Goal: Information Seeking & Learning: Learn about a topic

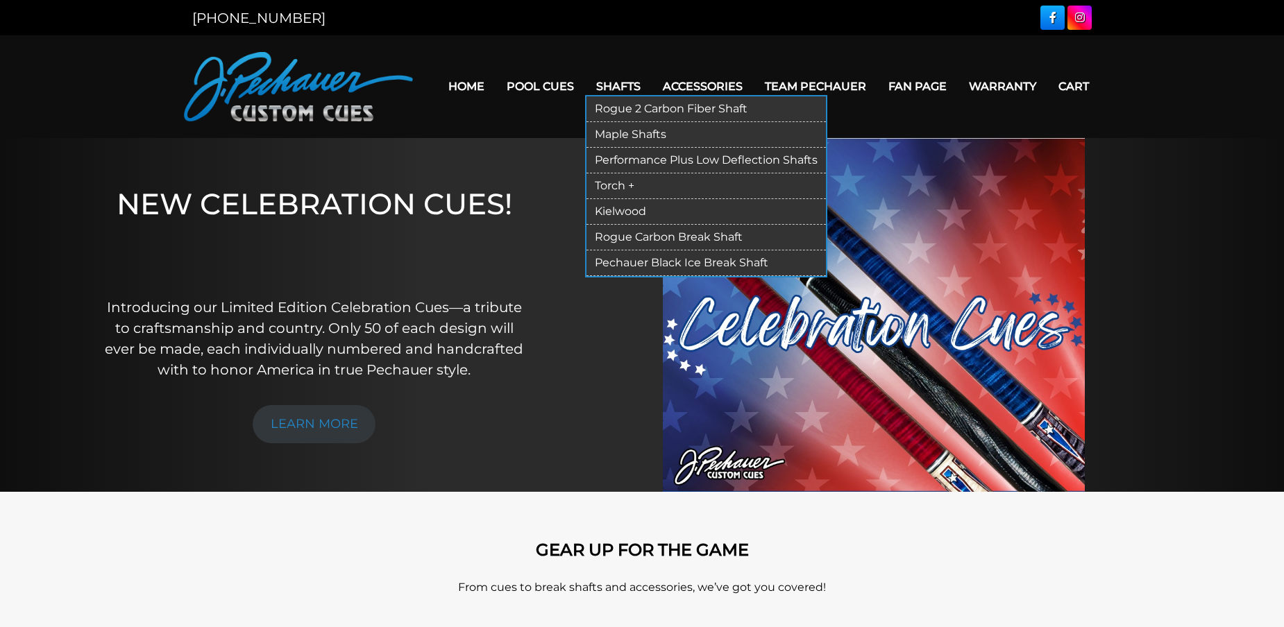
click at [654, 107] on link "Rogue 2 Carbon Fiber Shaft" at bounding box center [705, 109] width 239 height 26
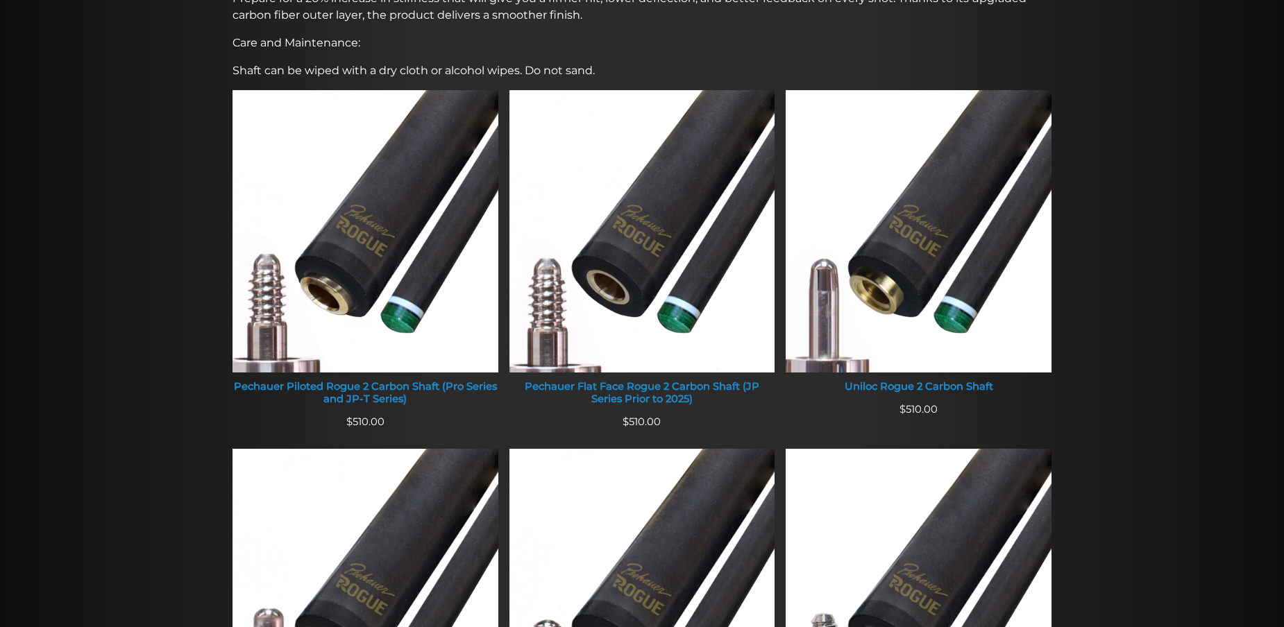
scroll to position [480, 0]
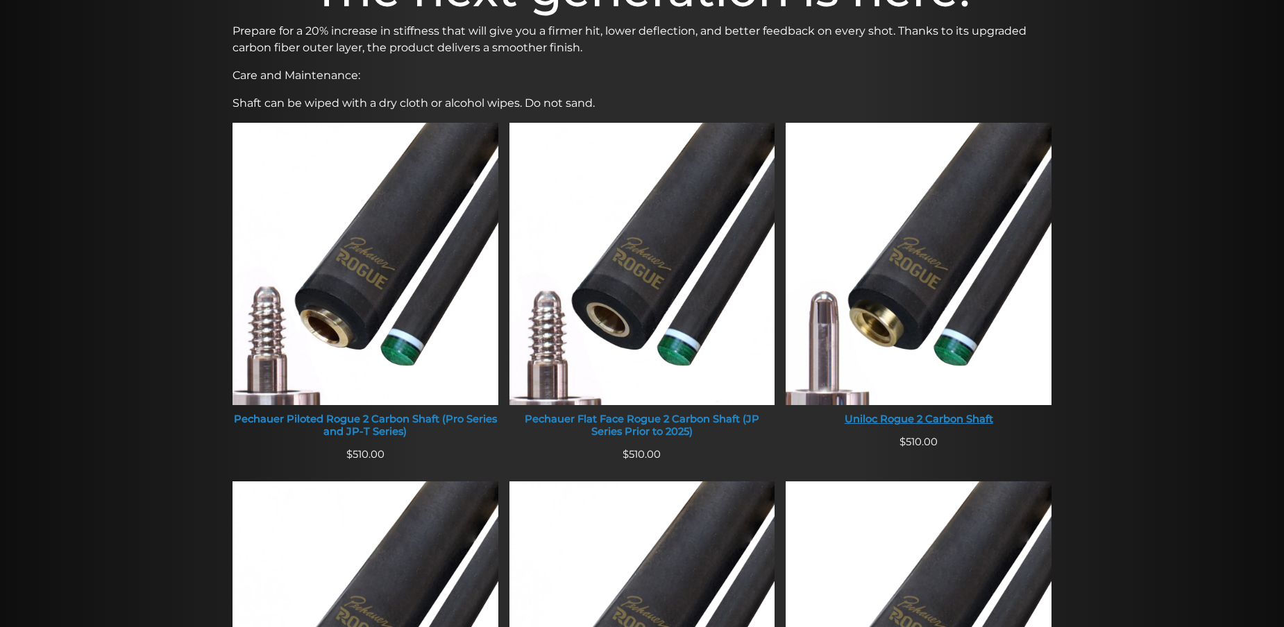
click at [874, 273] on img at bounding box center [918, 264] width 266 height 282
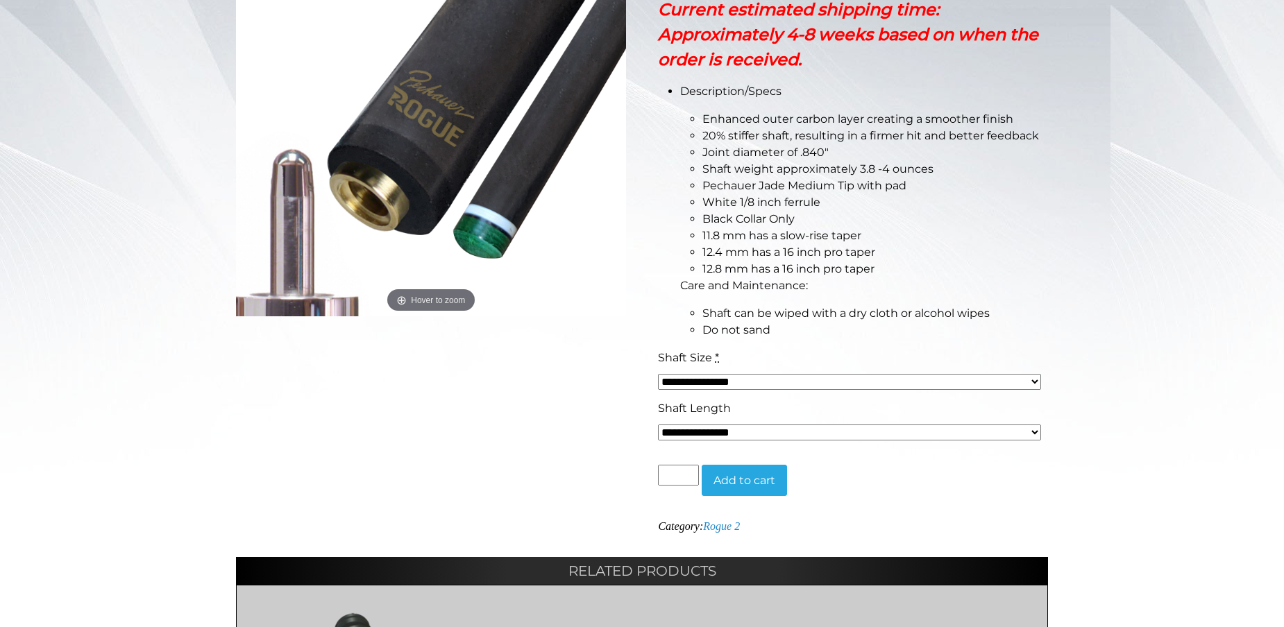
scroll to position [330, 0]
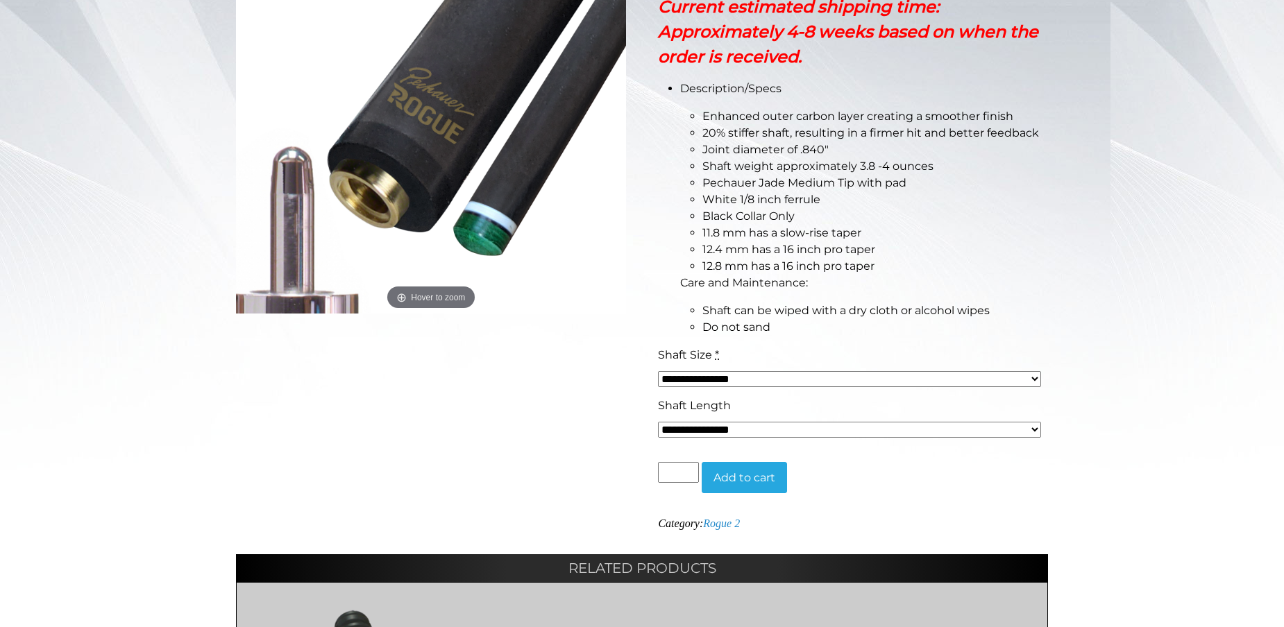
select select "*****"
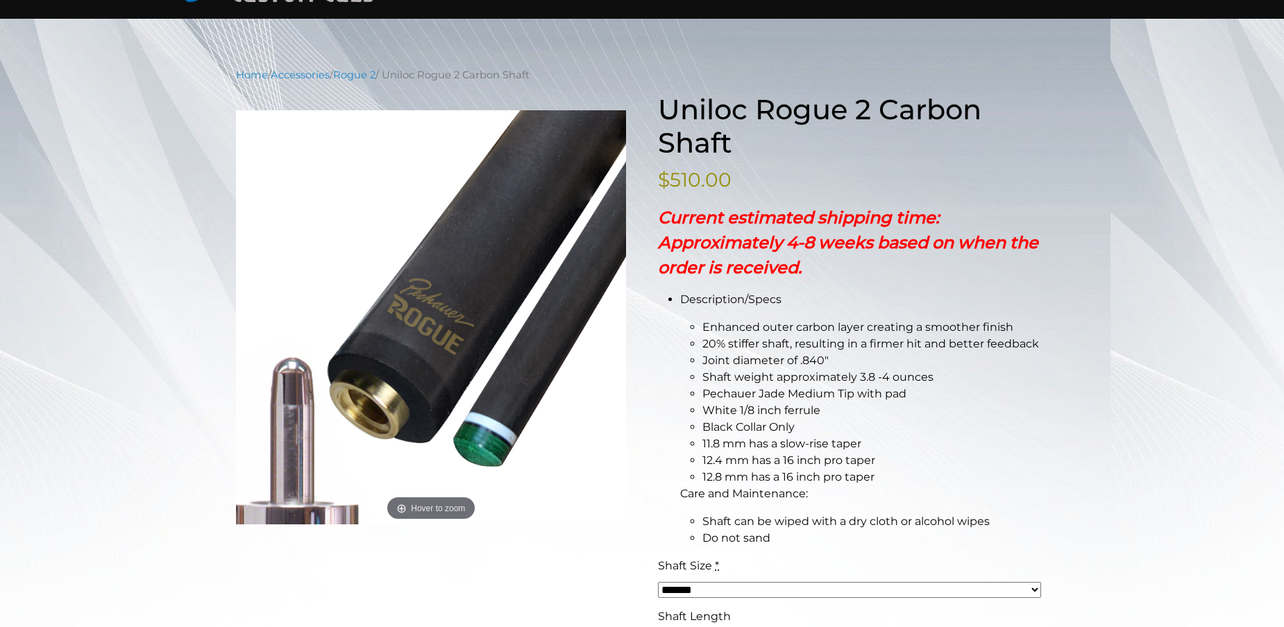
scroll to position [0, 0]
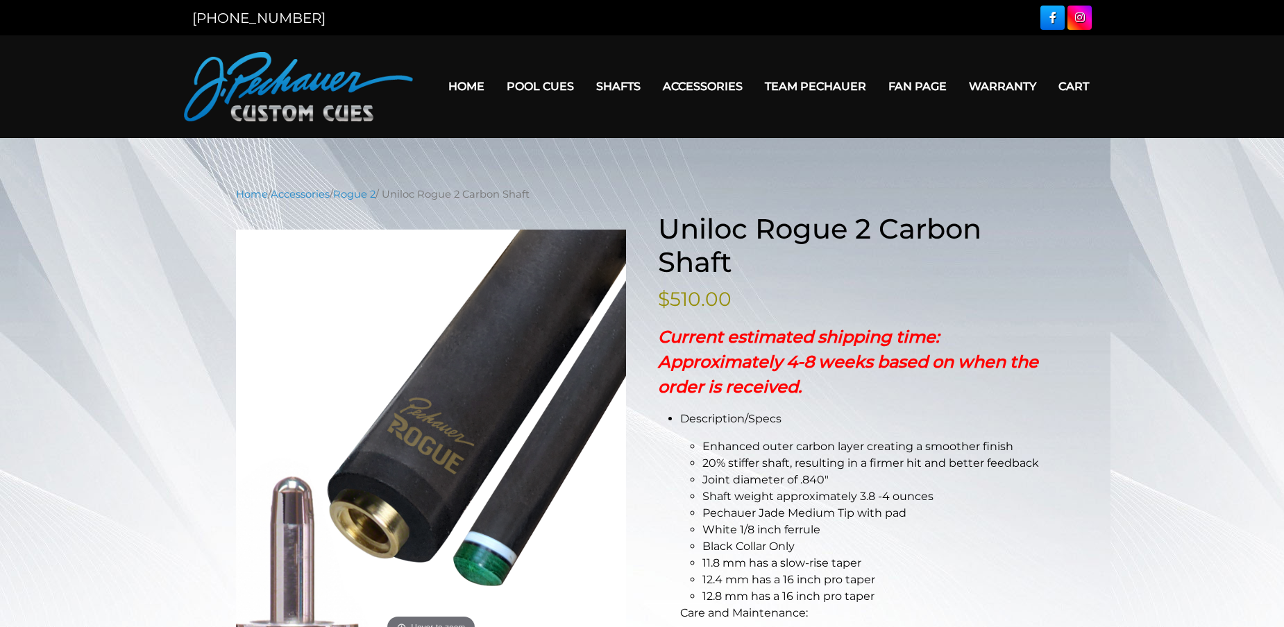
click at [479, 89] on link "Home" at bounding box center [466, 86] width 58 height 35
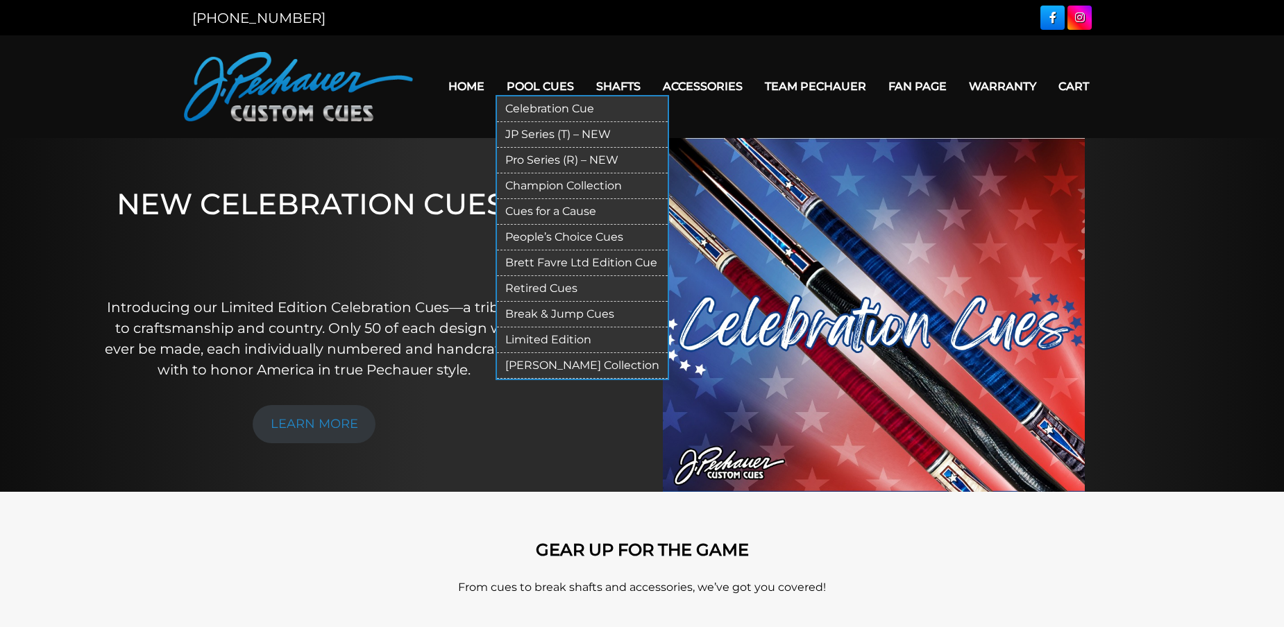
click at [563, 134] on link "JP Series (T) – NEW" at bounding box center [582, 135] width 171 height 26
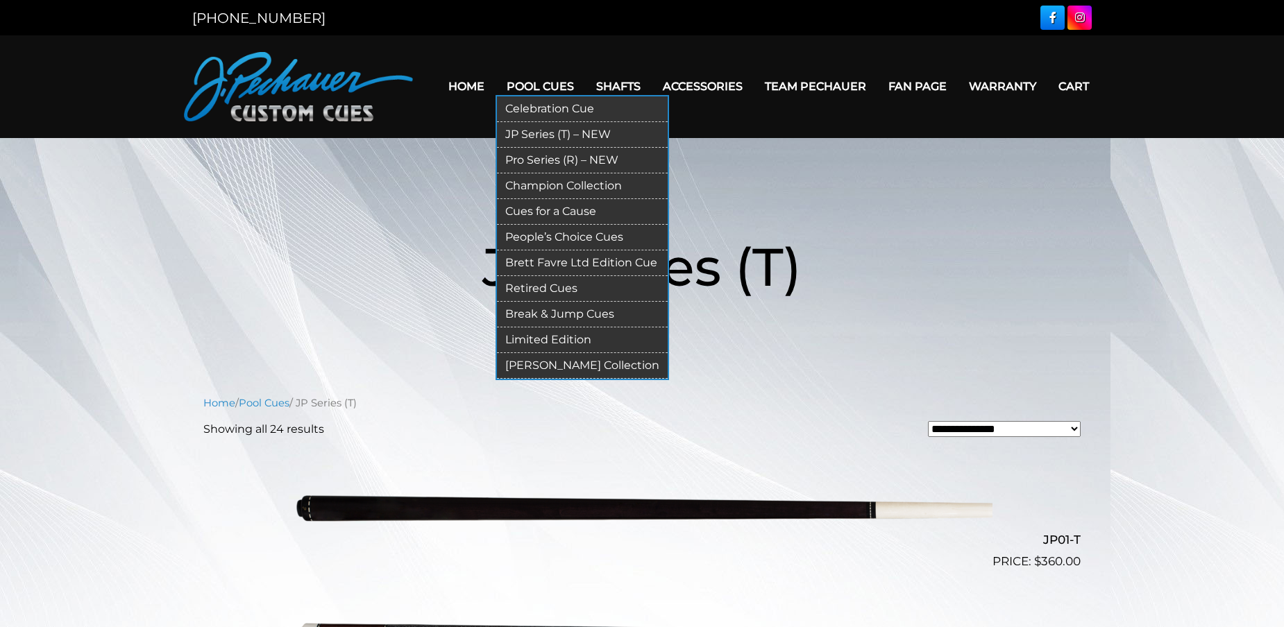
click at [558, 163] on link "Pro Series (R) – NEW" at bounding box center [582, 161] width 171 height 26
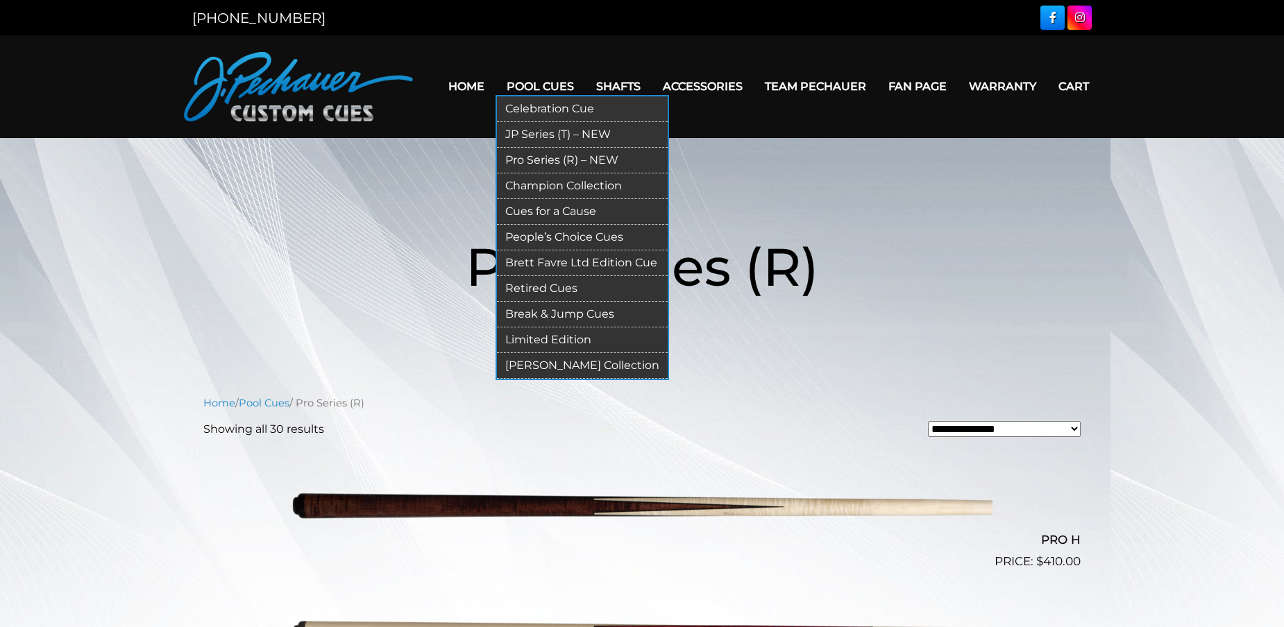
click at [554, 338] on link "Limited Edition" at bounding box center [582, 340] width 171 height 26
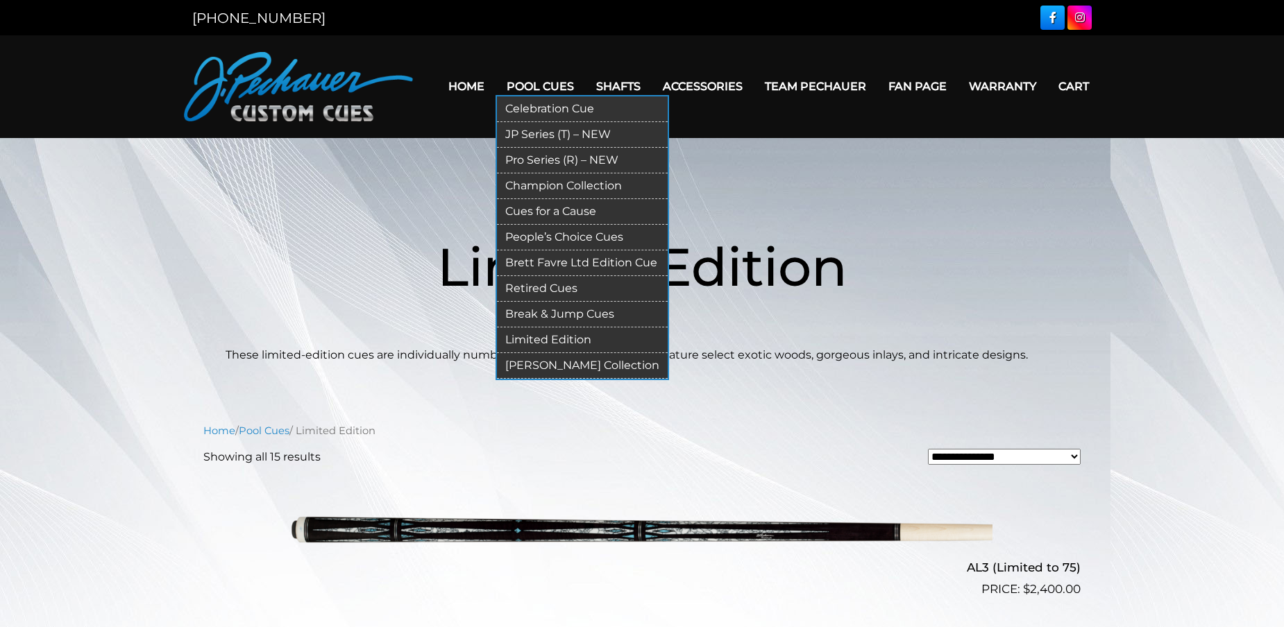
click at [544, 362] on link "[PERSON_NAME] Collection" at bounding box center [582, 366] width 171 height 26
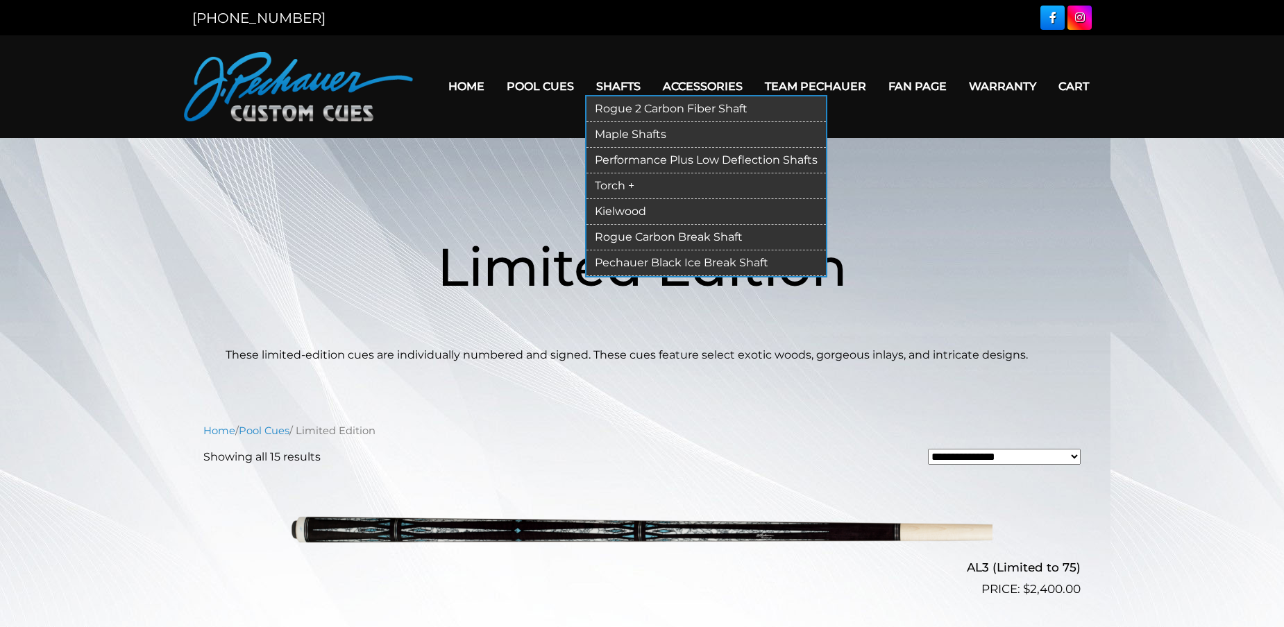
click at [662, 237] on link "Rogue Carbon Break Shaft" at bounding box center [705, 238] width 239 height 26
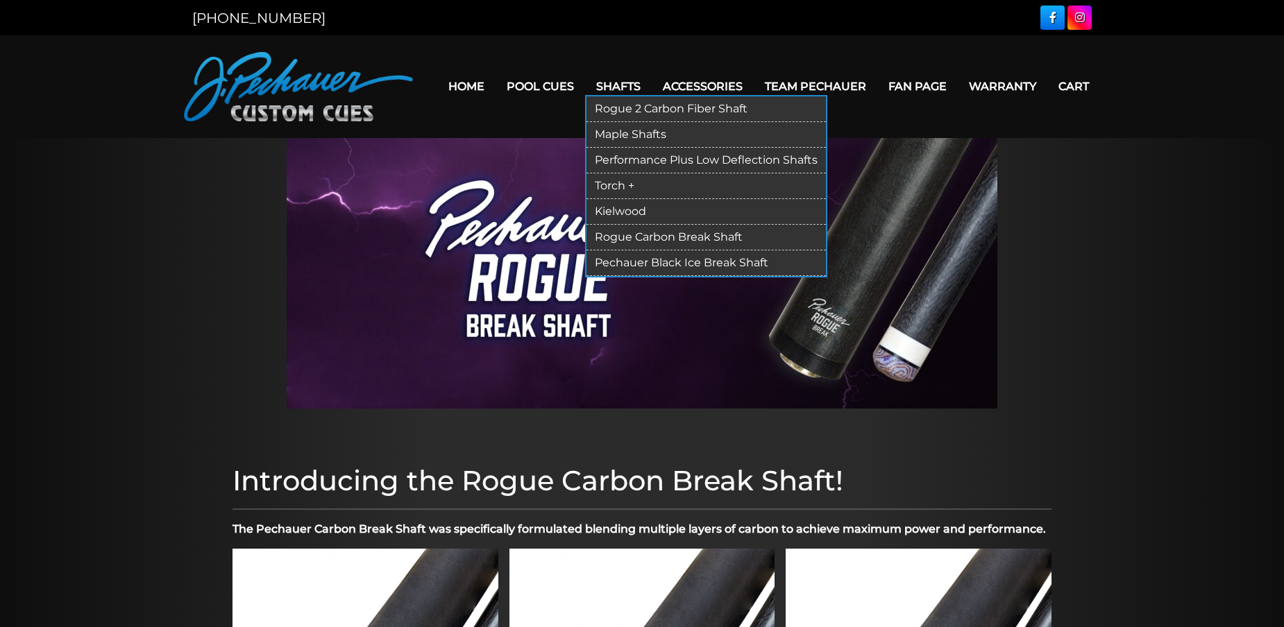
click at [637, 257] on link "Pechauer Black Ice Break Shaft" at bounding box center [705, 263] width 239 height 26
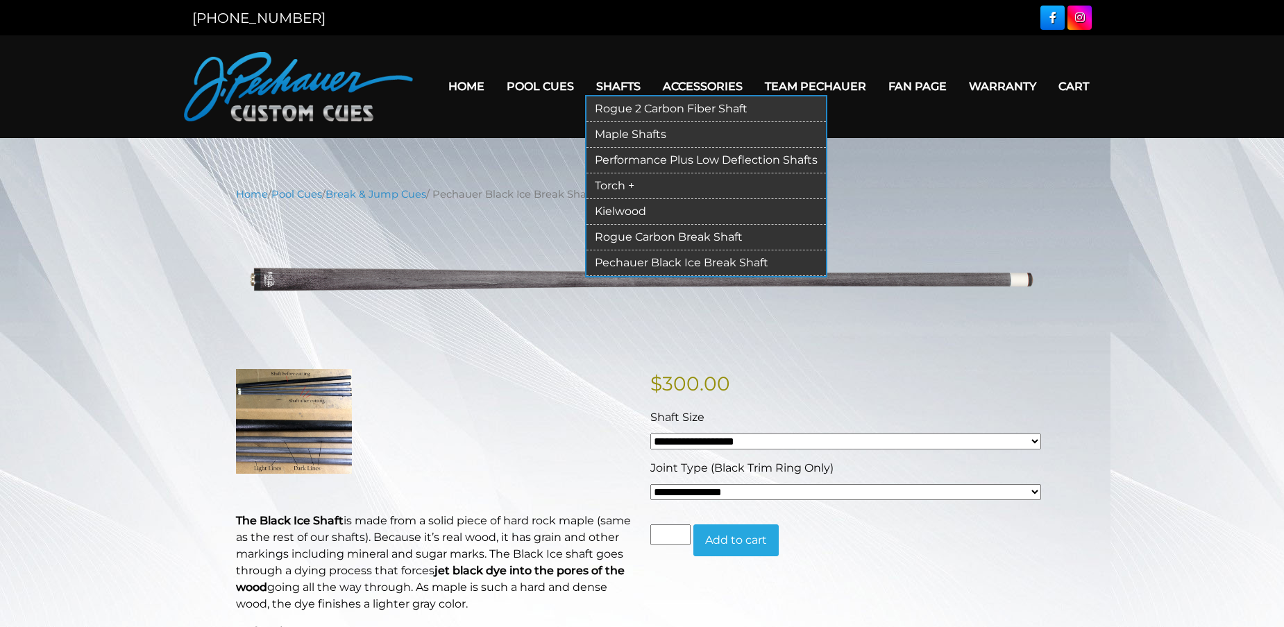
click at [656, 158] on link "Performance Plus Low Deflection Shafts" at bounding box center [705, 161] width 239 height 26
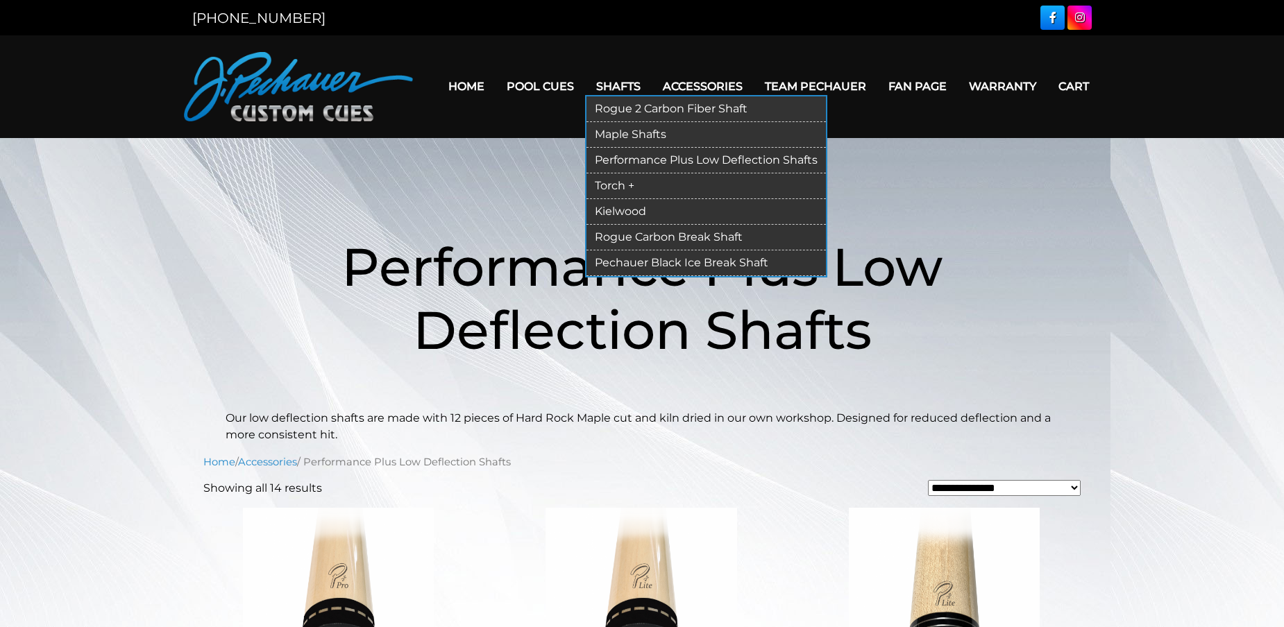
click at [631, 109] on link "Rogue 2 Carbon Fiber Shaft" at bounding box center [705, 109] width 239 height 26
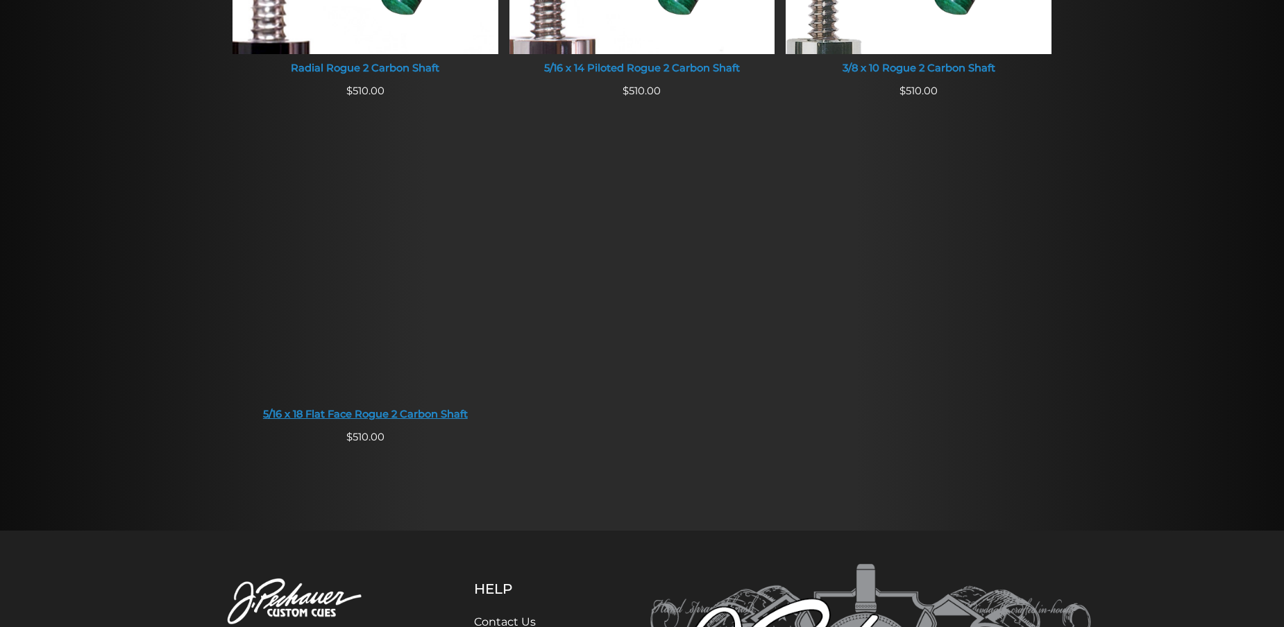
scroll to position [1216, 0]
